Goal: Information Seeking & Learning: Understand process/instructions

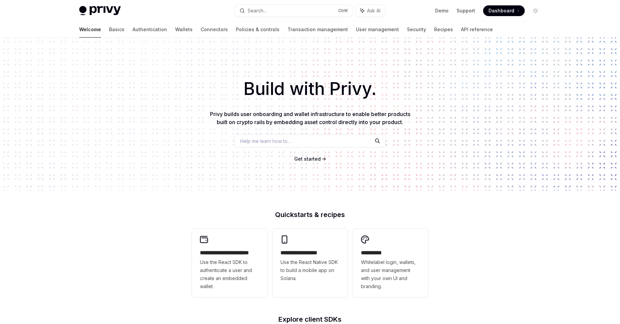
scroll to position [209, 0]
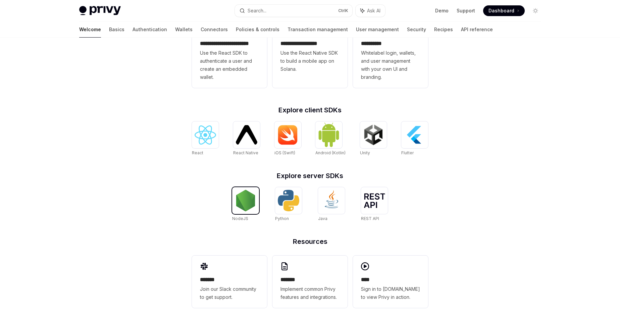
click at [242, 206] on img at bounding box center [245, 200] width 21 height 21
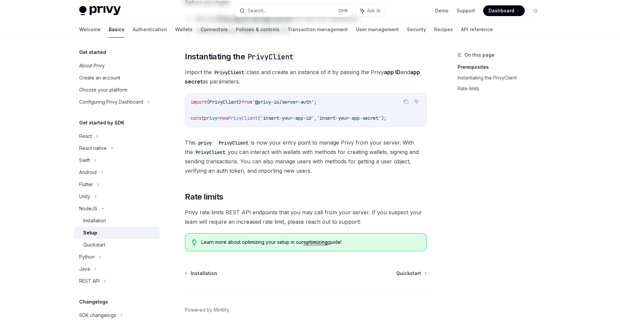
scroll to position [130, 0]
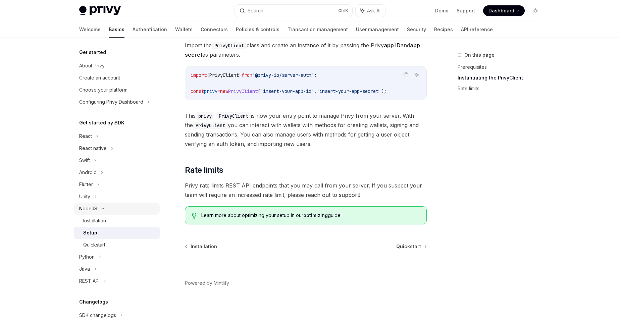
click at [118, 214] on div "NodeJS" at bounding box center [117, 209] width 86 height 12
click at [112, 222] on div "Installation" at bounding box center [119, 221] width 72 height 8
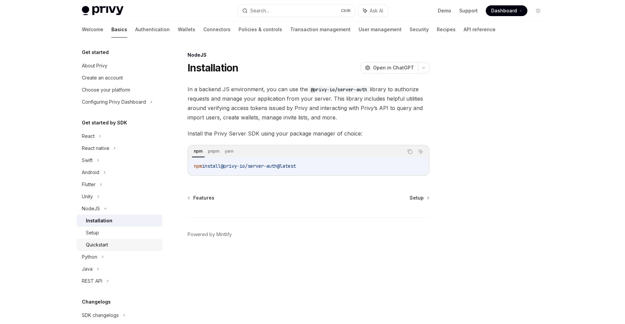
click at [130, 249] on div "Quickstart" at bounding box center [122, 245] width 72 height 8
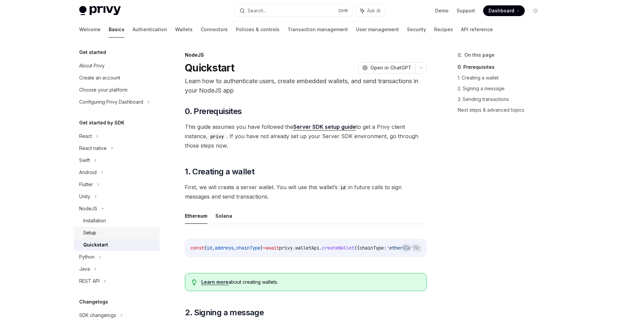
click at [103, 232] on div "Setup" at bounding box center [119, 233] width 72 height 8
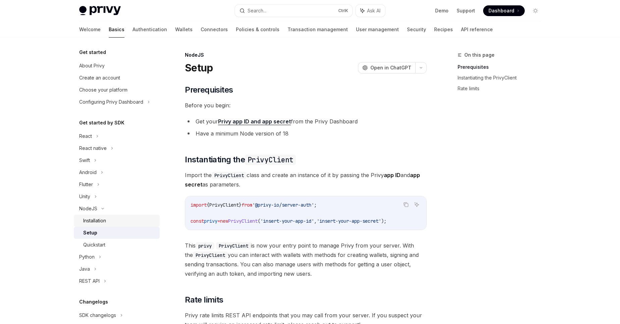
click at [101, 221] on div "Installation" at bounding box center [94, 221] width 23 height 8
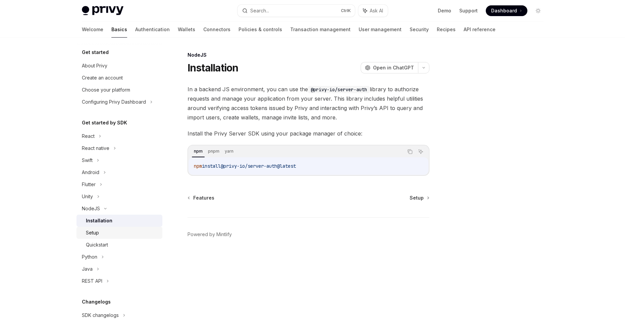
click at [93, 231] on div "Setup" at bounding box center [92, 233] width 13 height 8
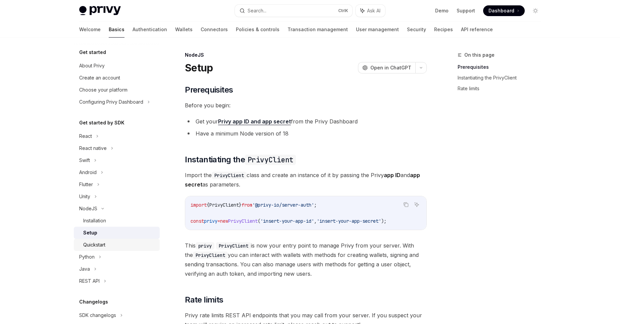
click at [98, 239] on link "Quickstart" at bounding box center [117, 245] width 86 height 12
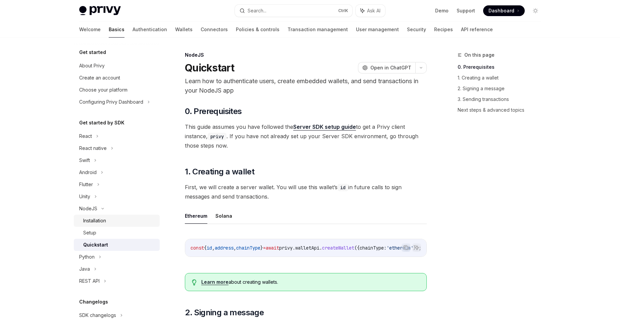
click at [115, 223] on div "Installation" at bounding box center [119, 221] width 72 height 8
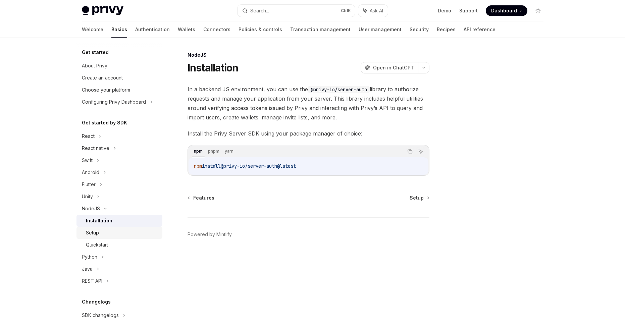
click at [121, 230] on div "Setup" at bounding box center [122, 233] width 72 height 8
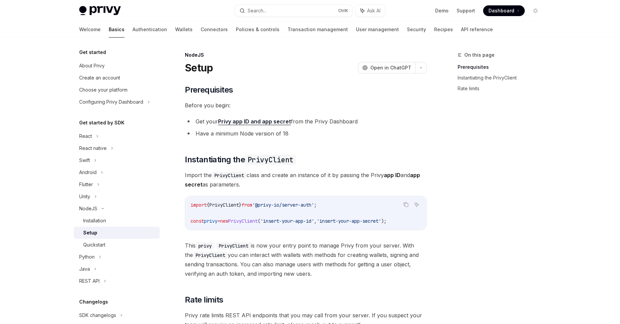
click at [354, 206] on code "import { PrivyClient } from '@privy-io/server-auth' ; const privy = new PrivyCl…" at bounding box center [306, 213] width 230 height 24
drag, startPoint x: 354, startPoint y: 206, endPoint x: 209, endPoint y: 205, distance: 144.9
click at [209, 205] on code "import { PrivyClient } from '@privy-io/server-auth' ; const privy = new PrivyCl…" at bounding box center [306, 213] width 230 height 24
click at [209, 205] on span "{" at bounding box center [208, 205] width 3 height 6
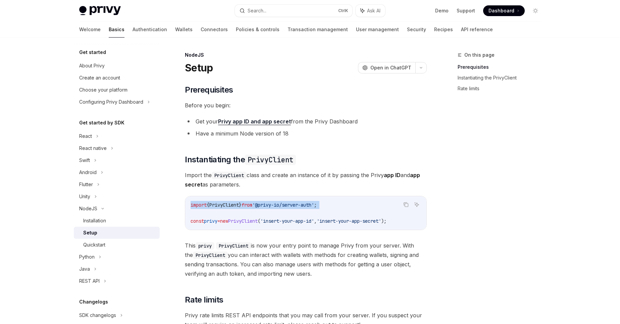
click at [209, 205] on span "{" at bounding box center [208, 205] width 3 height 6
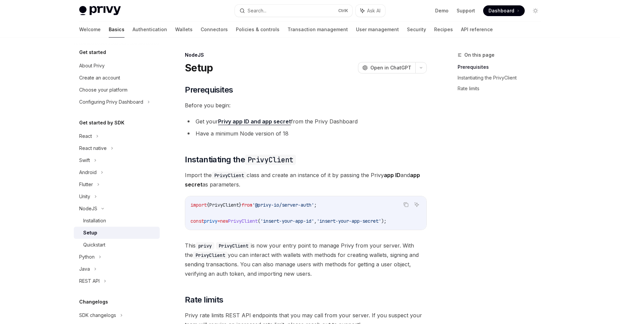
click at [258, 222] on span "PrivyClient" at bounding box center [243, 221] width 30 height 6
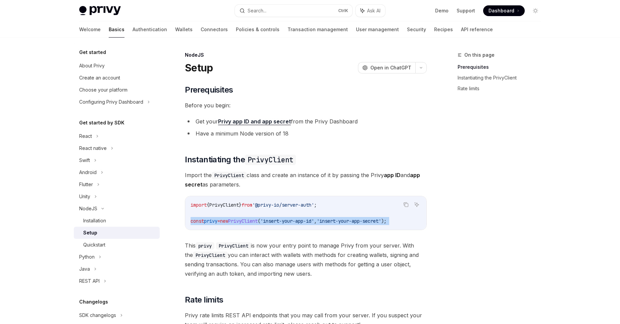
click at [258, 222] on span "PrivyClient" at bounding box center [243, 221] width 30 height 6
click at [256, 221] on span "PrivyClient" at bounding box center [243, 221] width 30 height 6
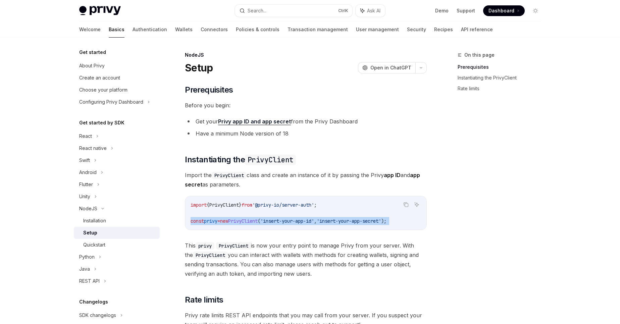
click at [256, 221] on span "PrivyClient" at bounding box center [243, 221] width 30 height 6
click at [122, 246] on div "Quickstart" at bounding box center [119, 245] width 72 height 8
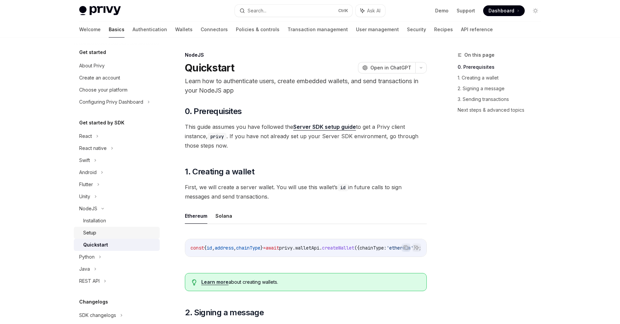
click at [103, 230] on div "Setup" at bounding box center [119, 233] width 72 height 8
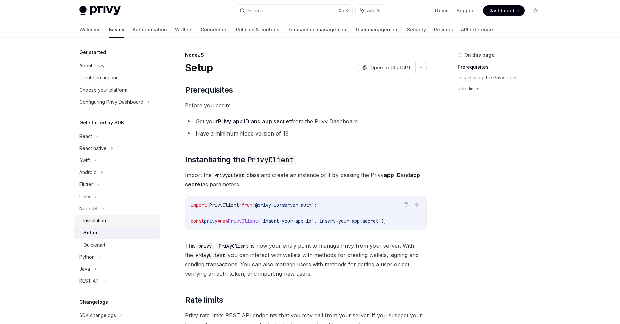
click at [105, 223] on div "Installation" at bounding box center [94, 221] width 23 height 8
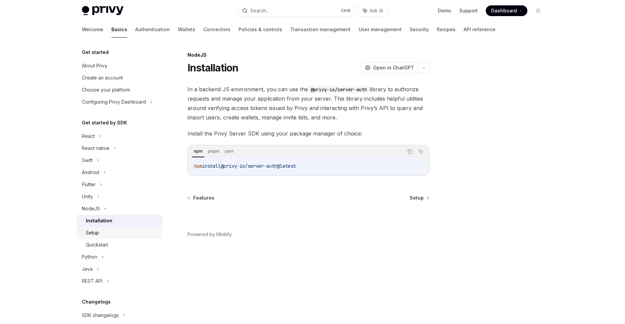
click at [92, 232] on div "Setup" at bounding box center [92, 233] width 13 height 8
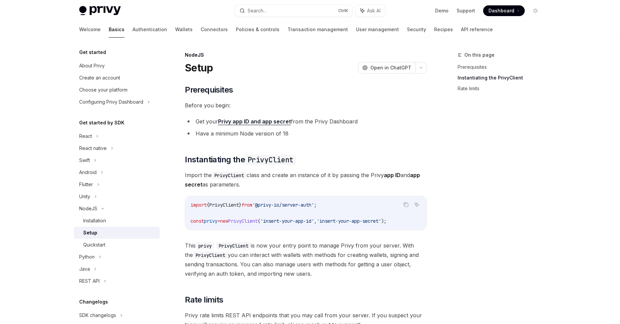
scroll to position [130, 0]
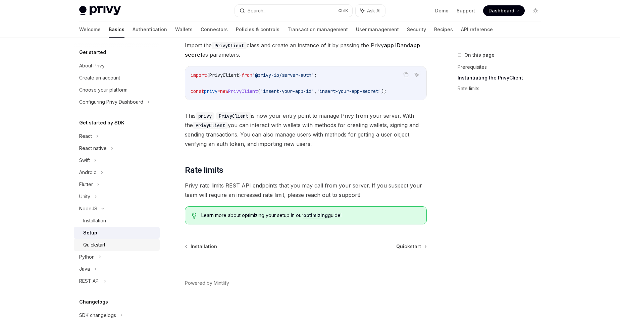
click at [109, 246] on div "Quickstart" at bounding box center [119, 245] width 72 height 8
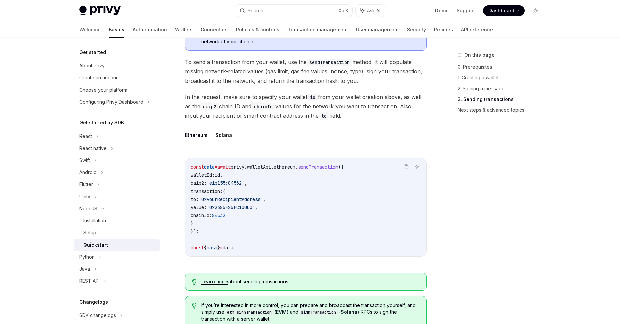
scroll to position [682, 0]
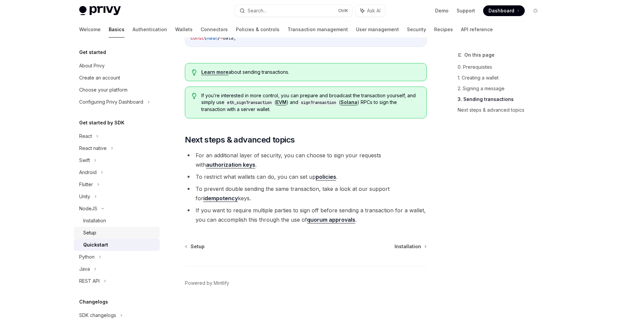
click at [97, 235] on div "Setup" at bounding box center [119, 233] width 72 height 8
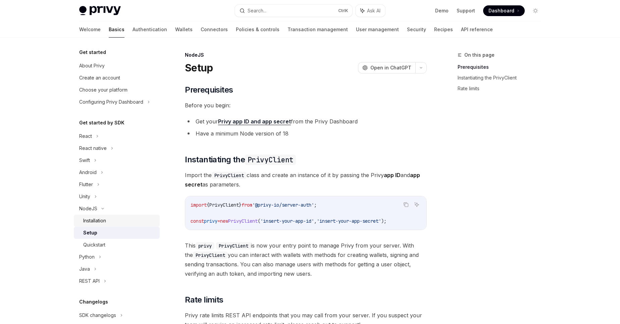
click at [104, 221] on div "Installation" at bounding box center [94, 221] width 23 height 8
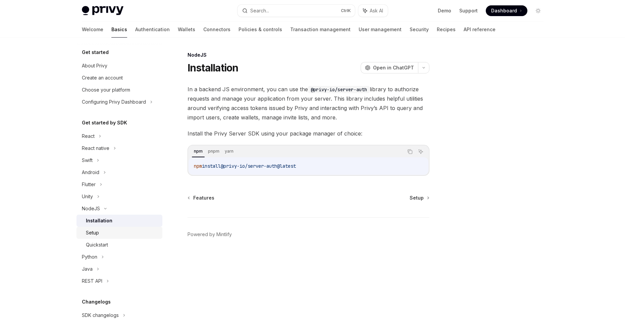
click at [92, 234] on div "Setup" at bounding box center [92, 233] width 13 height 8
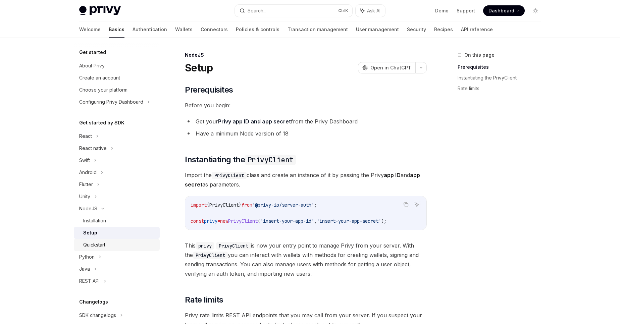
click at [105, 243] on div "Quickstart" at bounding box center [94, 245] width 22 height 8
type textarea "*"
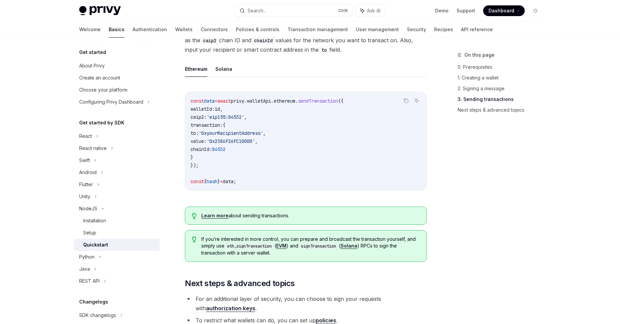
scroll to position [682, 0]
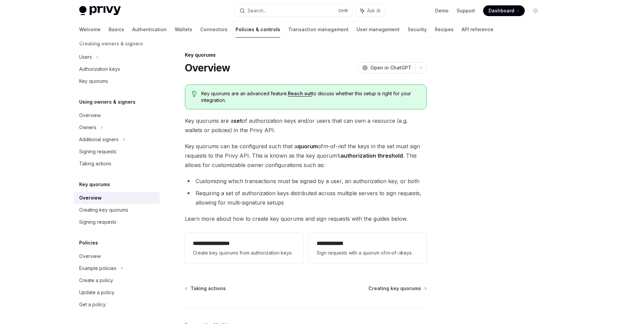
scroll to position [42, 0]
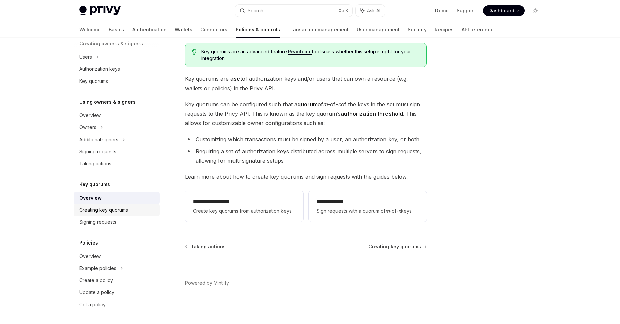
click at [134, 214] on link "Creating key quorums" at bounding box center [117, 210] width 86 height 12
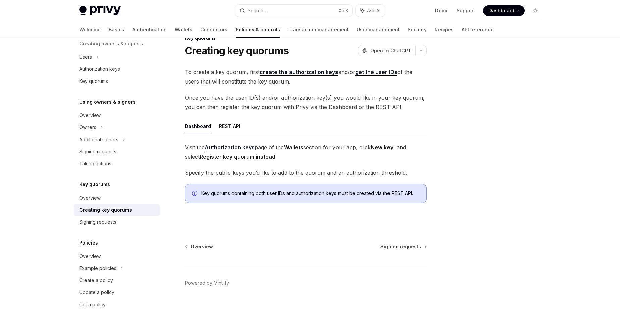
scroll to position [96, 0]
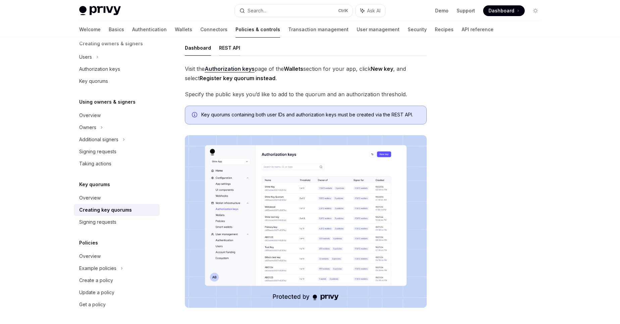
click at [227, 45] on button "REST API" at bounding box center [229, 48] width 21 height 16
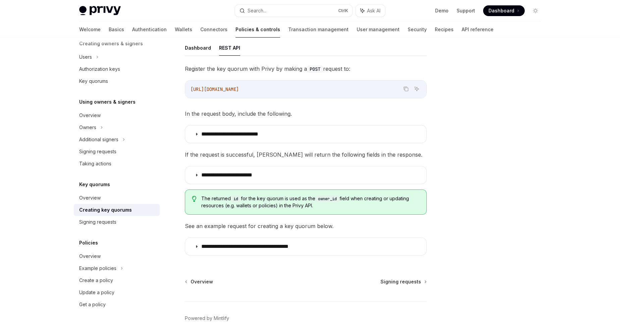
scroll to position [131, 0]
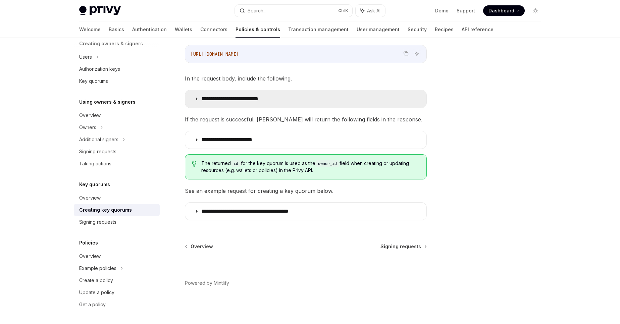
click at [197, 99] on icon at bounding box center [197, 99] width 4 height 4
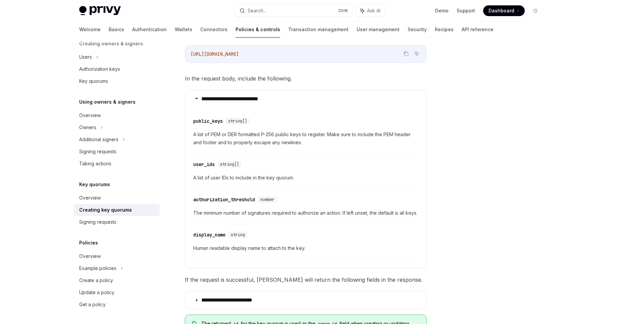
scroll to position [299, 0]
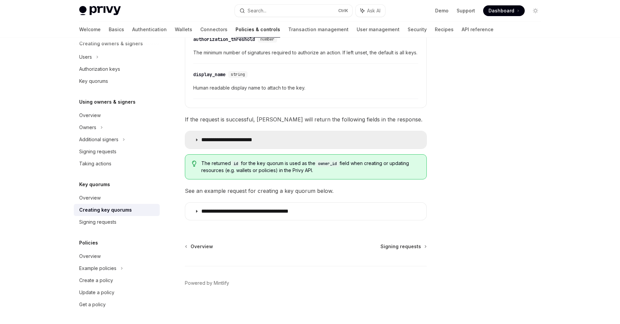
click at [196, 142] on summary "**********" at bounding box center [305, 139] width 241 height 17
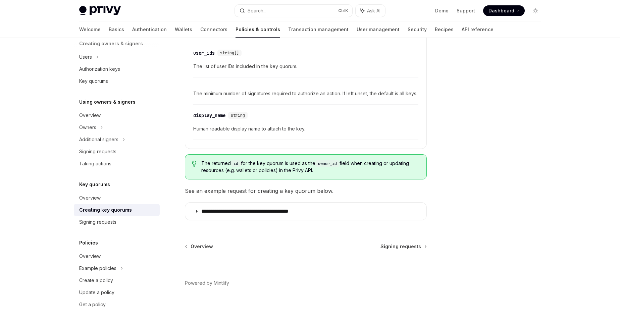
scroll to position [477, 0]
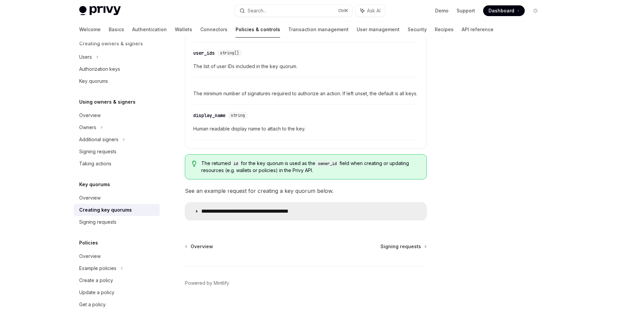
click at [195, 213] on icon at bounding box center [197, 211] width 4 height 4
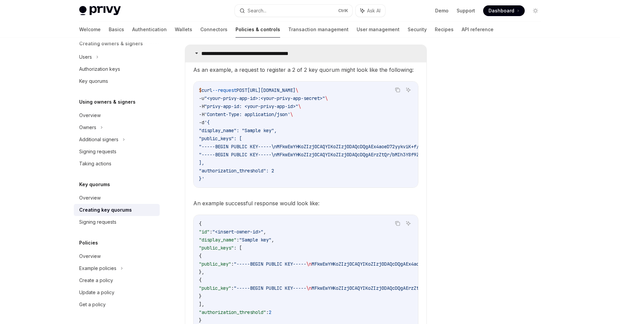
scroll to position [631, 0]
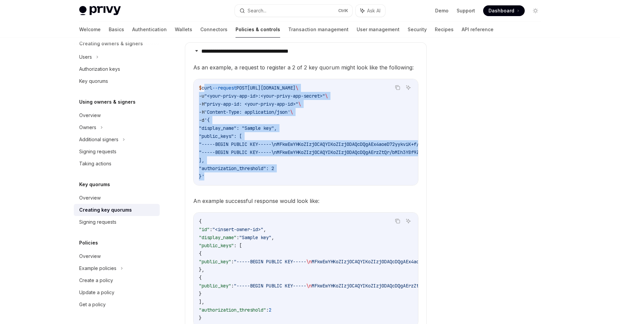
drag, startPoint x: 204, startPoint y: 193, endPoint x: 205, endPoint y: 104, distance: 89.2
click at [205, 104] on code "$ curl --request POST https://api.privy.io/v1/key_quorums \ -u "<your-privy-app…" at bounding box center [452, 132] width 507 height 97
click at [205, 91] on span "curl" at bounding box center [207, 88] width 11 height 6
drag, startPoint x: 205, startPoint y: 104, endPoint x: 233, endPoint y: 191, distance: 91.0
click at [233, 180] on code "$ curl --request POST https://api.privy.io/v1/key_quorums \ -u "<your-privy-app…" at bounding box center [452, 132] width 507 height 97
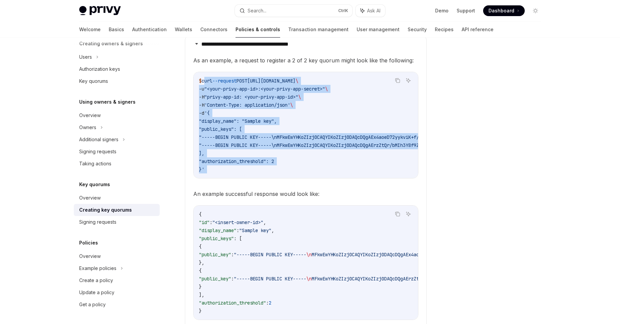
scroll to position [775, 0]
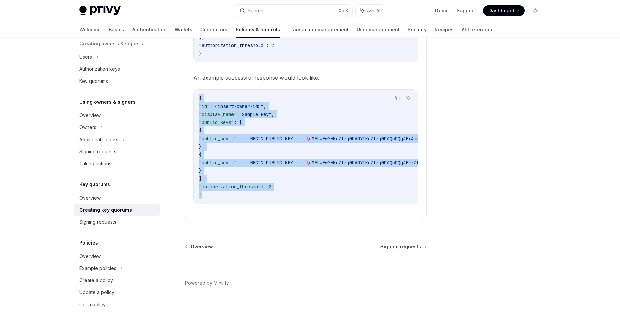
drag, startPoint x: 205, startPoint y: 196, endPoint x: 195, endPoint y: 93, distance: 104.2
click at [195, 93] on div "{ "id" : "<insert-owner-id>" , "display_name" : "Sample key" , "public_keys" : …" at bounding box center [306, 147] width 224 height 114
drag, startPoint x: 195, startPoint y: 93, endPoint x: 227, endPoint y: 208, distance: 119.8
click at [227, 208] on children "As an example, a request to register a 2 of 2 key quorum might look like the fo…" at bounding box center [305, 77] width 225 height 275
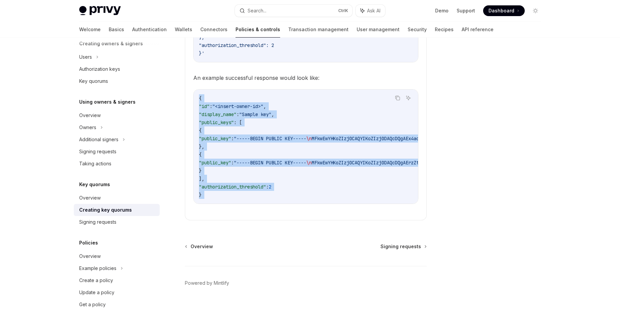
click at [227, 208] on children "As an example, a request to register a 2 of 2 key quorum might look like the fo…" at bounding box center [305, 77] width 225 height 275
drag, startPoint x: 203, startPoint y: 191, endPoint x: 198, endPoint y: 100, distance: 90.7
click at [198, 100] on div "{ "id" : "<insert-owner-id>" , "display_name" : "Sample key" , "public_keys" : …" at bounding box center [306, 147] width 224 height 114
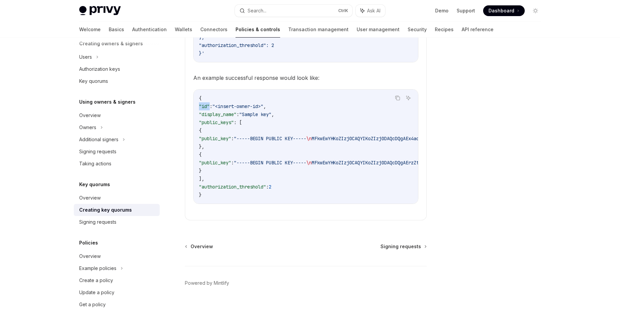
click at [198, 100] on div "{ "id" : "<insert-owner-id>" , "display_name" : "Sample key" , "public_keys" : …" at bounding box center [306, 147] width 224 height 114
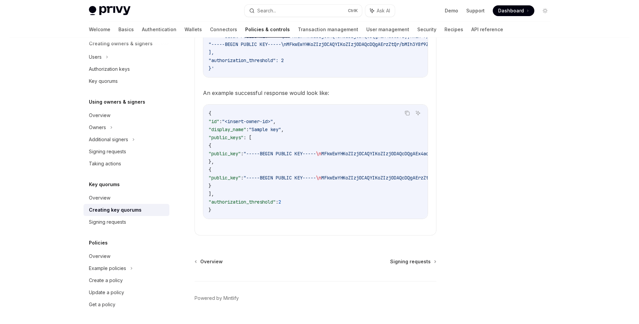
scroll to position [742, 0]
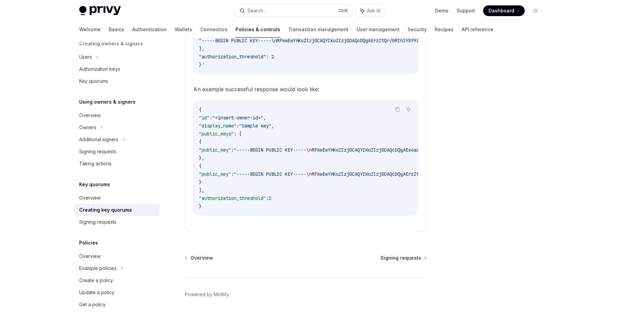
type textarea "*"
